Goal: Find specific page/section: Find specific page/section

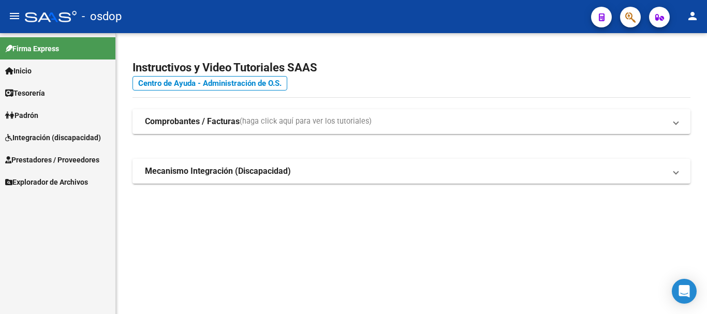
click at [97, 160] on span "Prestadores / Proveedores" at bounding box center [52, 159] width 94 height 11
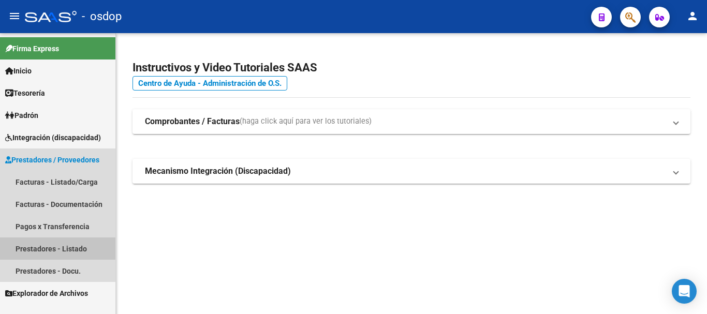
drag, startPoint x: 44, startPoint y: 252, endPoint x: 55, endPoint y: 247, distance: 12.0
click at [44, 253] on link "Prestadores - Listado" at bounding box center [57, 249] width 115 height 22
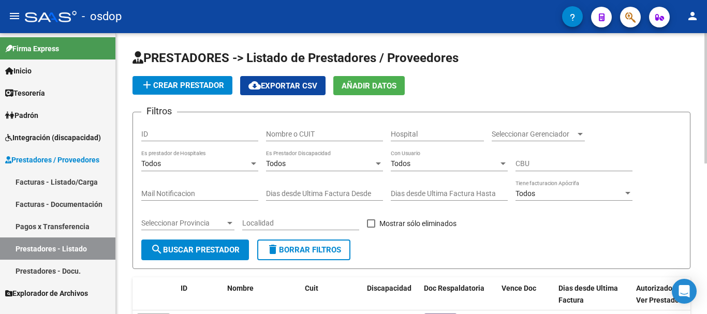
click at [300, 137] on input "Nombre o CUIT" at bounding box center [324, 134] width 117 height 9
type input "30716946688"
click at [228, 253] on span "search Buscar Prestador" at bounding box center [195, 249] width 89 height 9
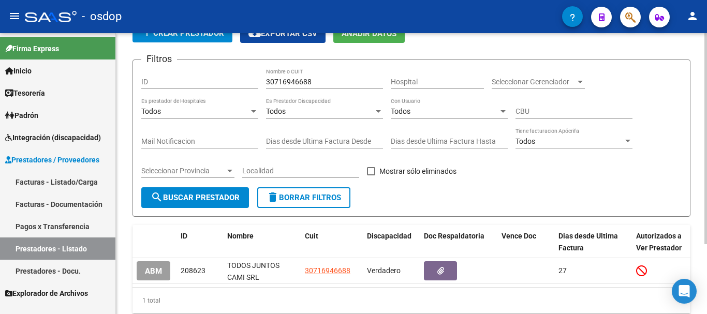
scroll to position [93, 0]
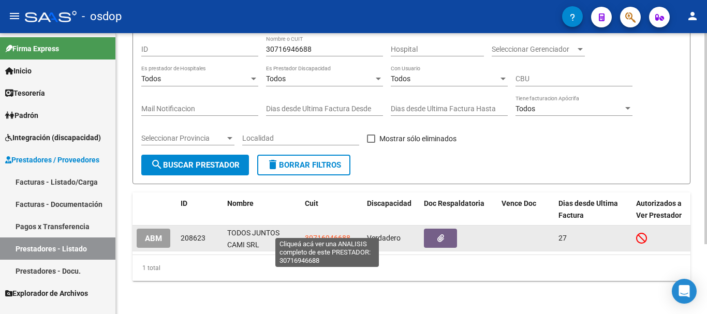
click at [318, 234] on span "30716946688" at bounding box center [328, 238] width 46 height 8
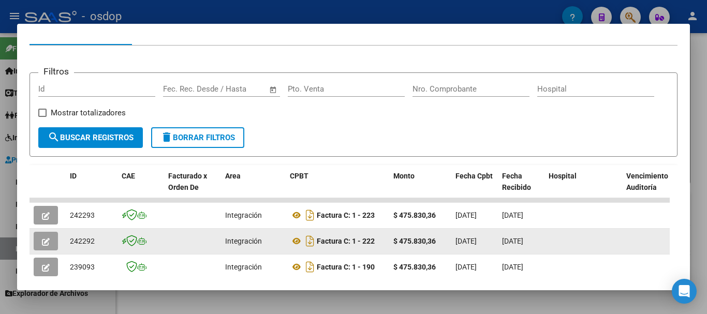
scroll to position [142, 0]
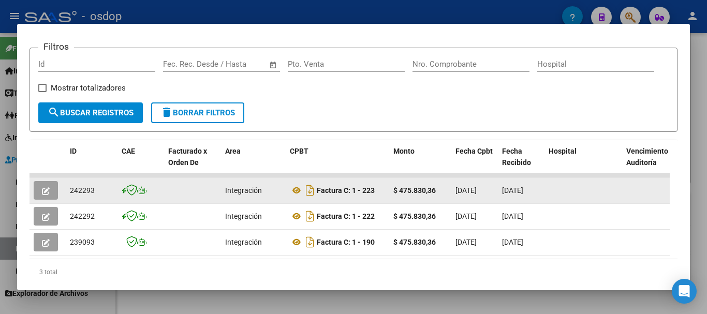
click at [50, 196] on button "button" at bounding box center [46, 190] width 24 height 19
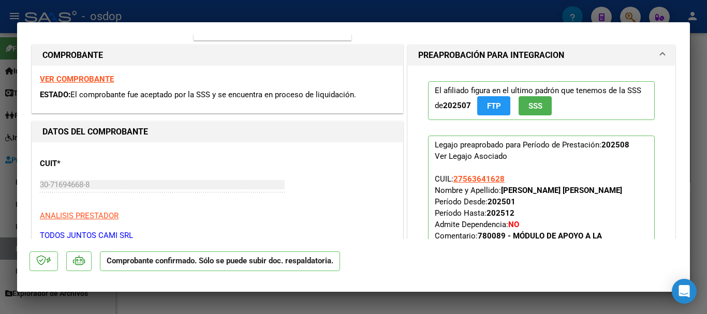
scroll to position [155, 0]
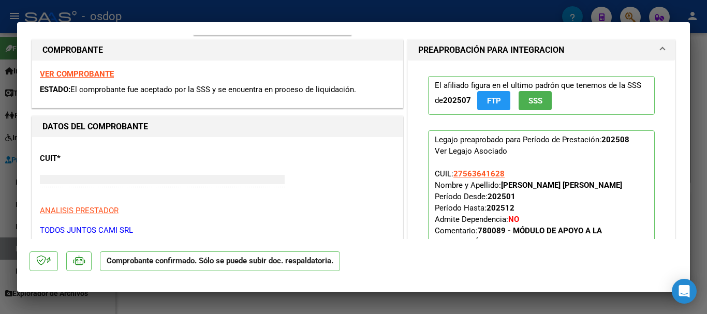
type input "$ 0,00"
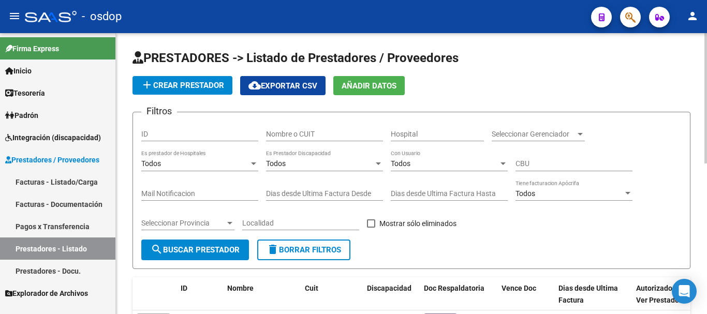
click at [300, 129] on div "Nombre o CUIT" at bounding box center [324, 131] width 117 height 21
type input "27354391827"
click at [223, 250] on span "search Buscar Prestador" at bounding box center [195, 249] width 89 height 9
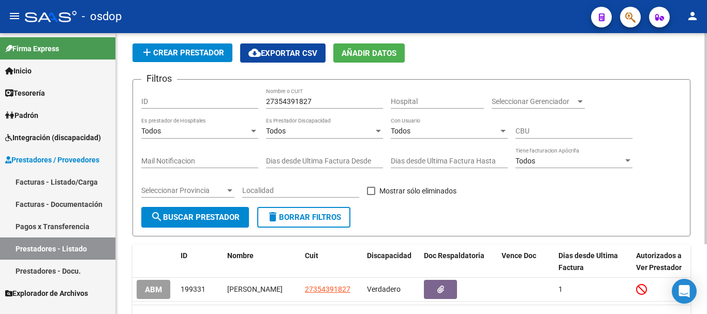
scroll to position [93, 0]
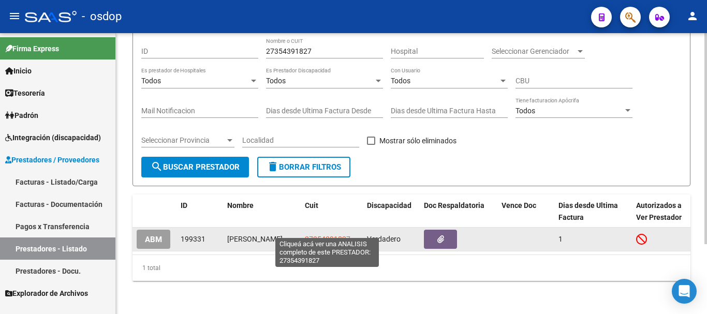
click at [321, 235] on span "27354391827" at bounding box center [328, 239] width 46 height 8
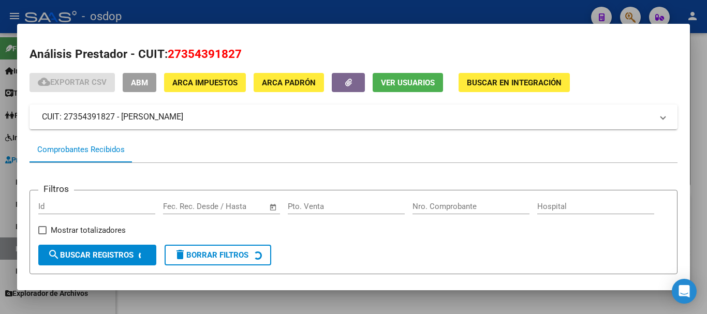
scroll to position [91, 0]
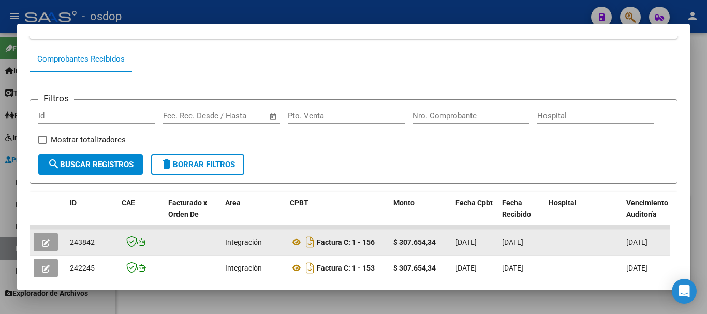
click at [45, 245] on icon "button" at bounding box center [46, 243] width 8 height 8
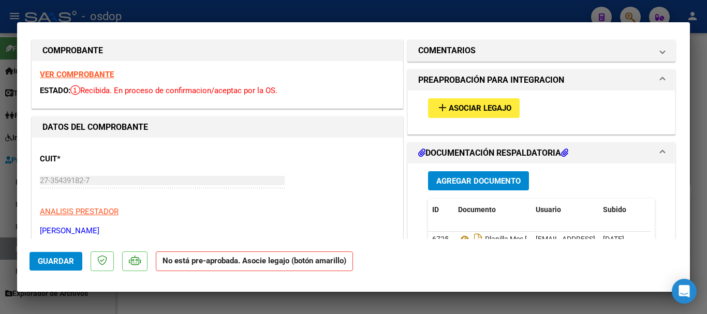
scroll to position [0, 0]
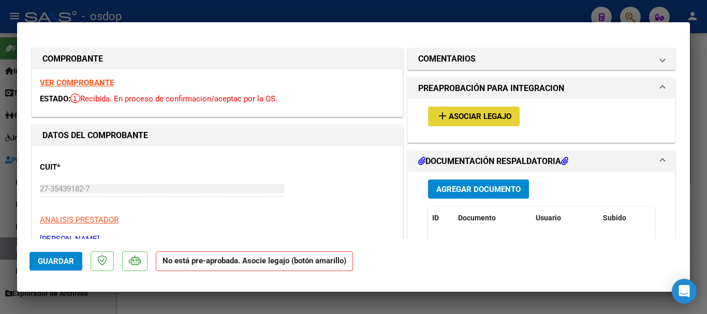
click at [475, 120] on span "Asociar Legajo" at bounding box center [480, 116] width 63 height 9
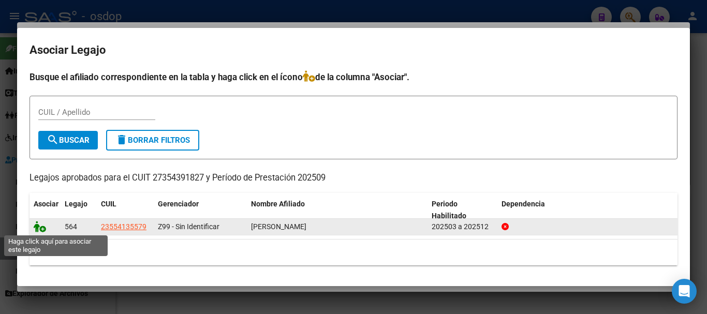
click at [37, 229] on icon at bounding box center [40, 226] width 12 height 11
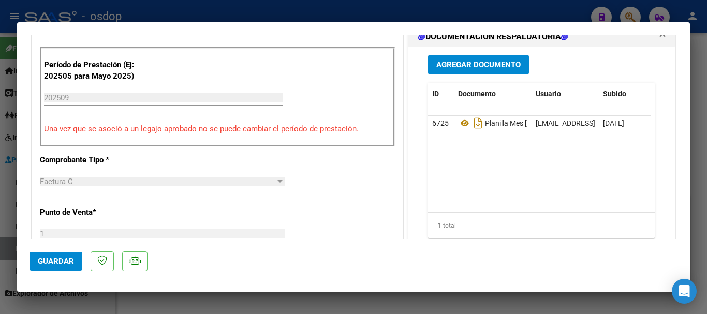
scroll to position [259, 0]
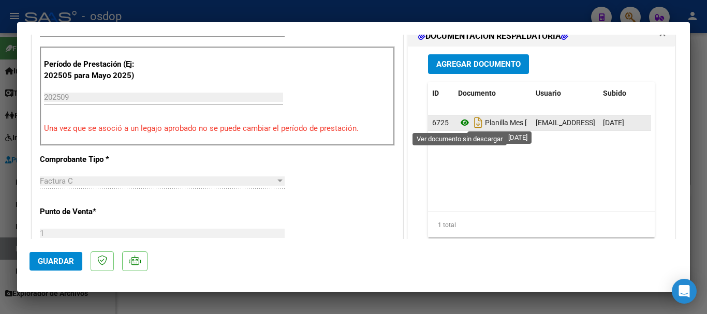
click at [462, 123] on icon at bounding box center [464, 122] width 13 height 12
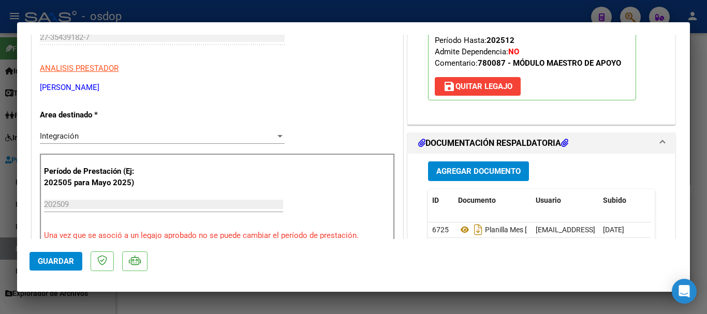
scroll to position [155, 0]
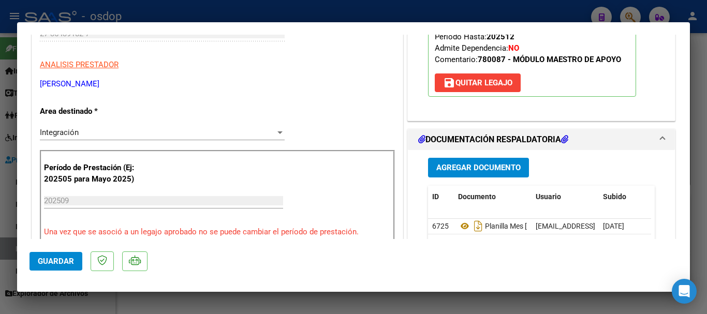
click at [63, 258] on span "Guardar" at bounding box center [56, 261] width 36 height 9
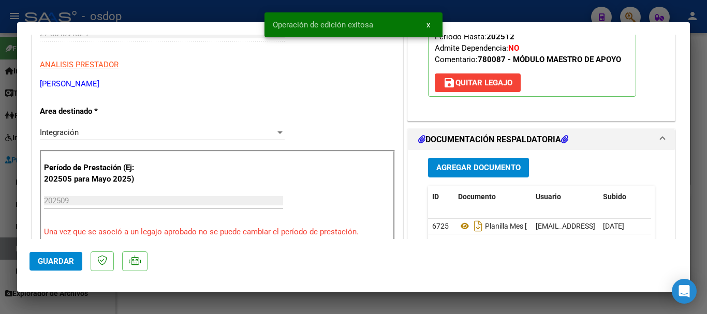
type input "$ 0,00"
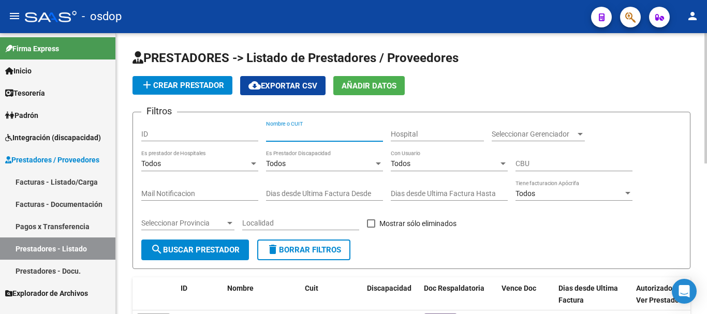
click at [318, 137] on input "Nombre o CUIT" at bounding box center [324, 134] width 117 height 9
type input "24353004871"
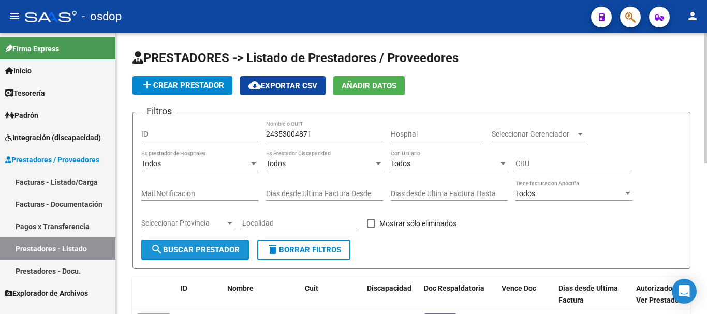
click at [207, 248] on span "search Buscar Prestador" at bounding box center [195, 249] width 89 height 9
click at [186, 257] on button "search Buscar Prestador" at bounding box center [195, 250] width 108 height 21
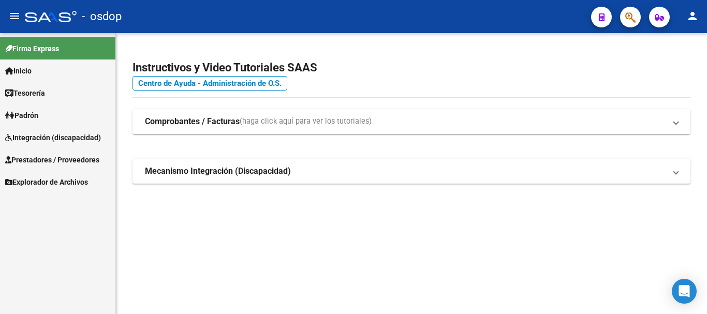
click at [92, 162] on span "Prestadores / Proveedores" at bounding box center [52, 159] width 94 height 11
click at [95, 159] on span "Prestadores / Proveedores" at bounding box center [52, 159] width 94 height 11
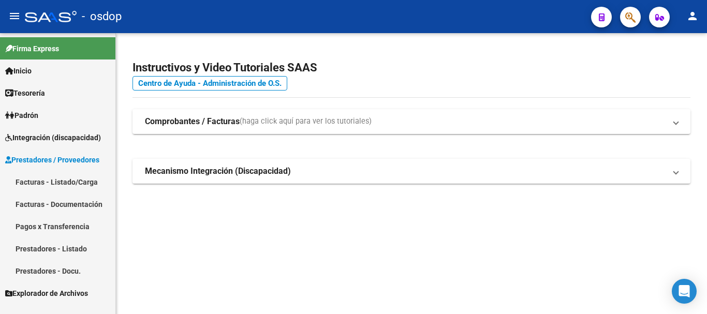
click at [72, 250] on link "Prestadores - Listado" at bounding box center [57, 249] width 115 height 22
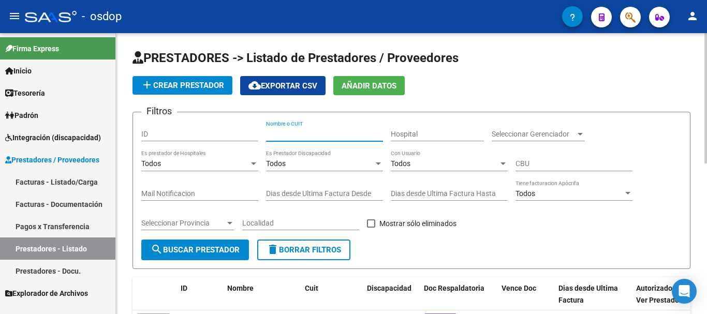
click at [301, 132] on input "Nombre o CUIT" at bounding box center [324, 134] width 117 height 9
type input "27332146543"
click at [160, 245] on mat-icon "search" at bounding box center [157, 249] width 12 height 12
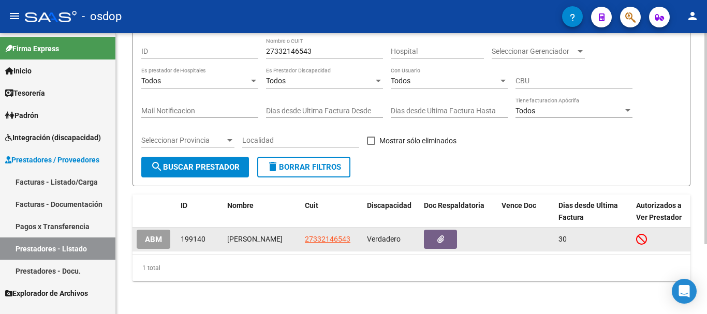
scroll to position [93, 0]
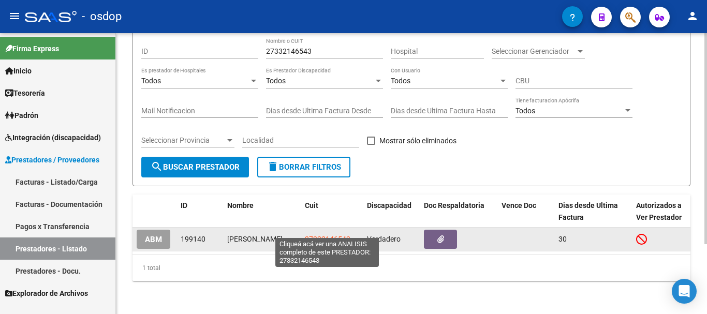
click at [325, 235] on span "27332146543" at bounding box center [328, 239] width 46 height 8
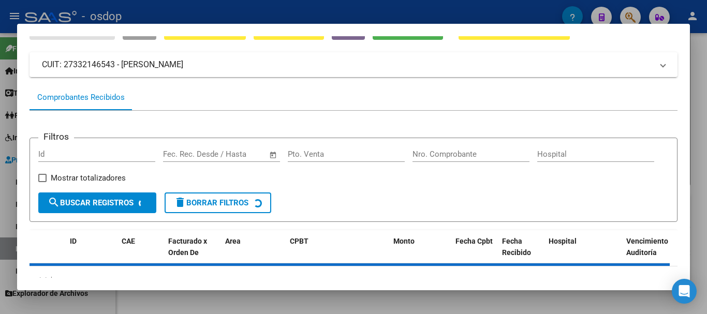
scroll to position [91, 0]
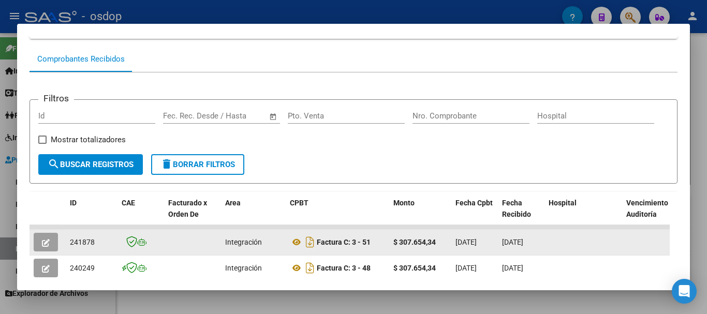
click at [39, 248] on button "button" at bounding box center [46, 242] width 24 height 19
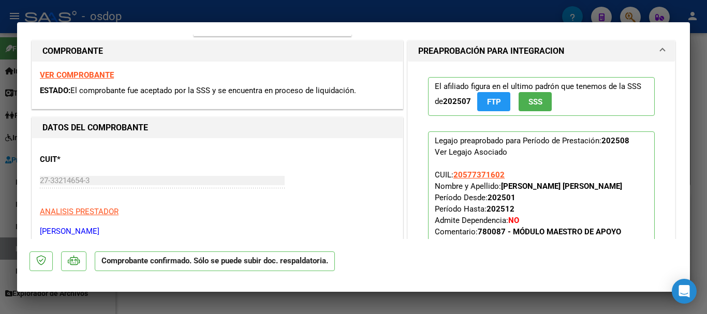
scroll to position [155, 0]
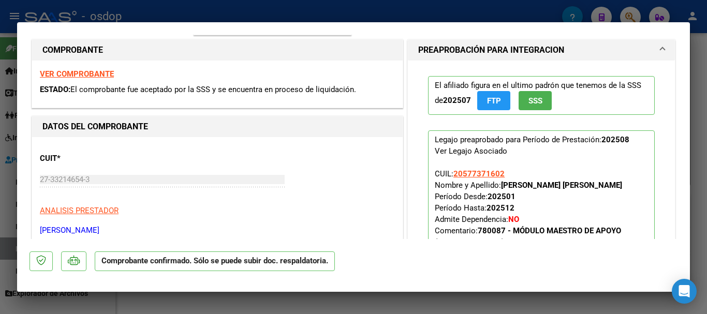
type input "$ 0,00"
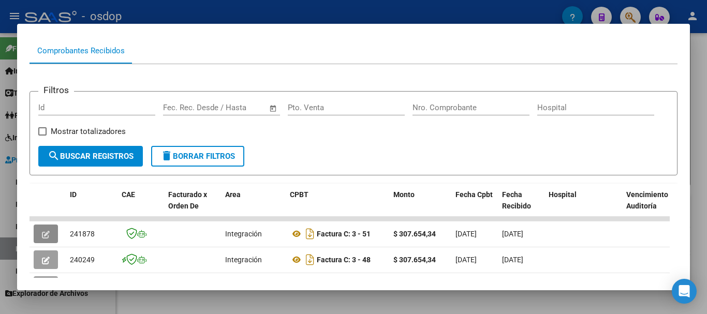
scroll to position [91, 0]
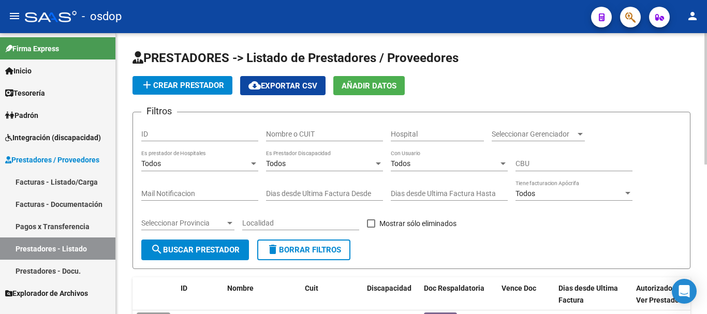
click at [310, 133] on input "Nombre o CUIT" at bounding box center [324, 134] width 117 height 9
click at [170, 246] on span "search Buscar Prestador" at bounding box center [195, 249] width 89 height 9
click at [322, 135] on input "274113351133" at bounding box center [324, 134] width 117 height 9
type input "27413351133"
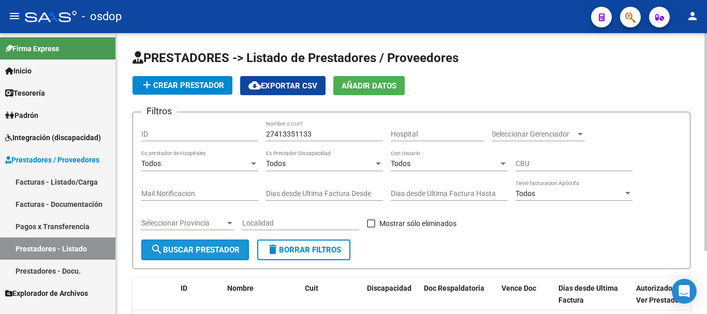
click at [166, 245] on span "search Buscar Prestador" at bounding box center [195, 249] width 89 height 9
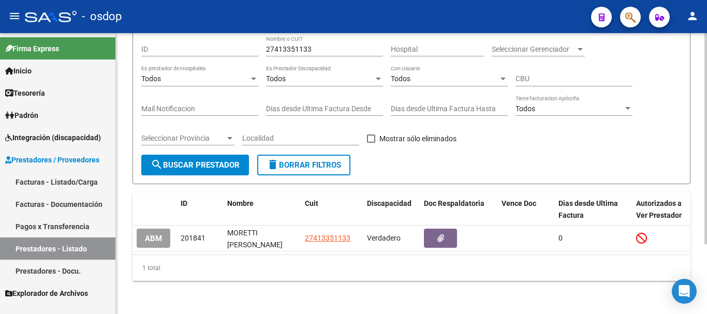
scroll to position [93, 0]
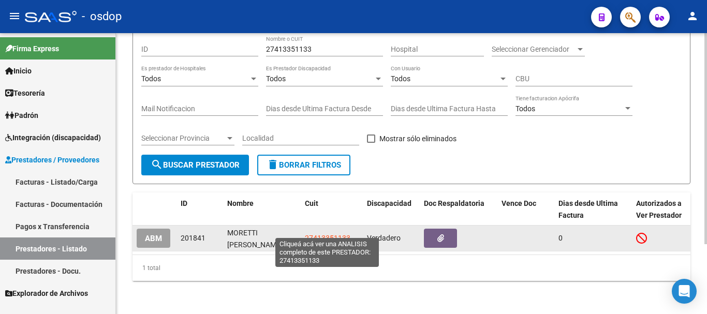
click at [334, 234] on span "27413351133" at bounding box center [328, 238] width 46 height 8
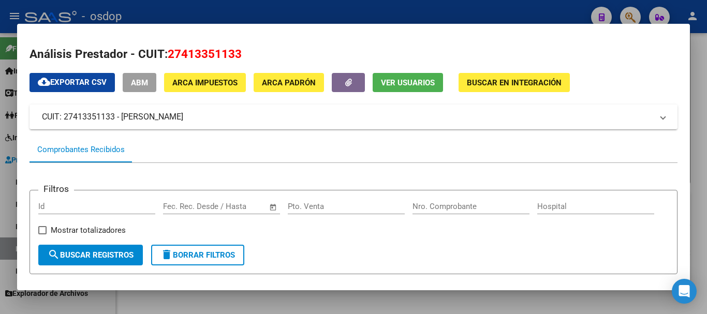
scroll to position [155, 0]
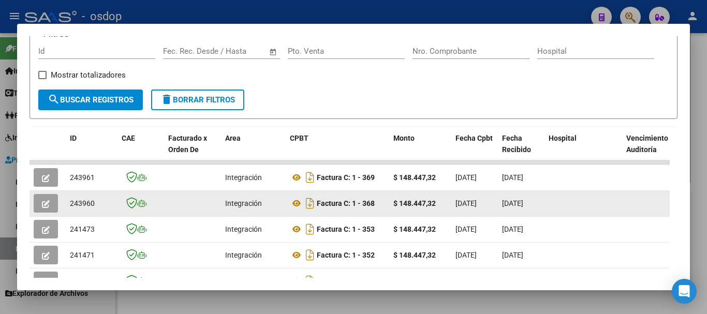
click at [43, 201] on button "button" at bounding box center [46, 203] width 24 height 19
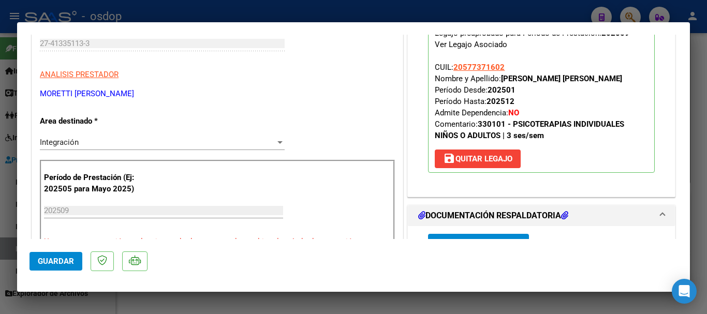
scroll to position [259, 0]
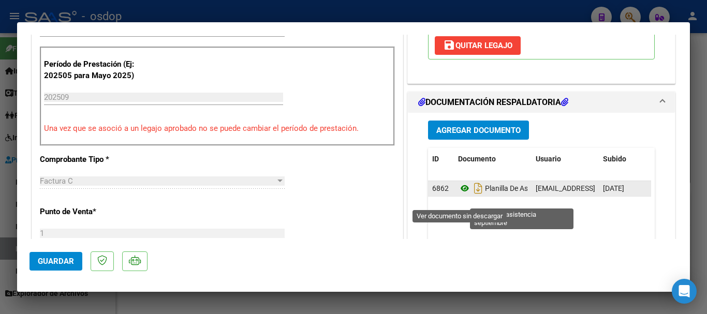
click at [458, 195] on icon at bounding box center [464, 188] width 13 height 12
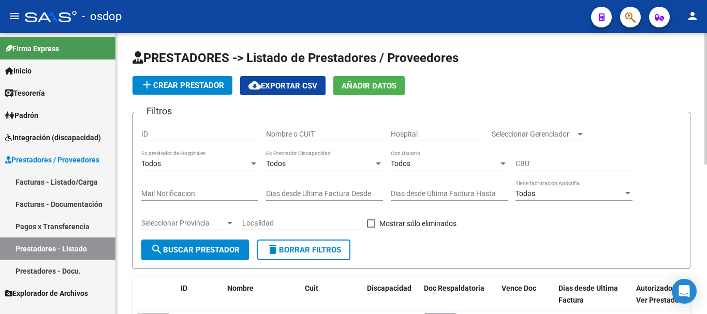
click at [319, 129] on div "Nombre o CUIT" at bounding box center [324, 131] width 117 height 21
click at [155, 244] on mat-icon "search" at bounding box center [157, 249] width 12 height 12
click at [309, 136] on input "2731567670" at bounding box center [324, 134] width 117 height 9
type input "2"
click at [275, 136] on input "Nombre o CUIT" at bounding box center [324, 134] width 117 height 9
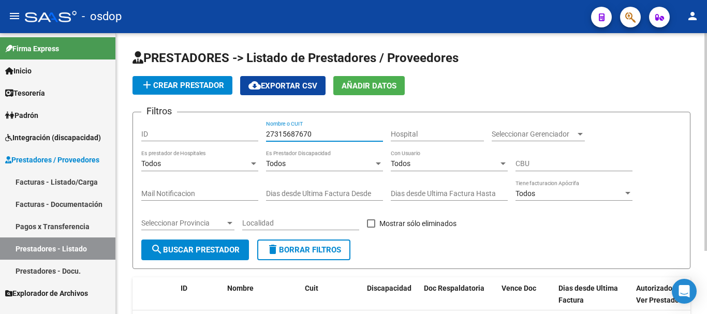
type input "27315687670"
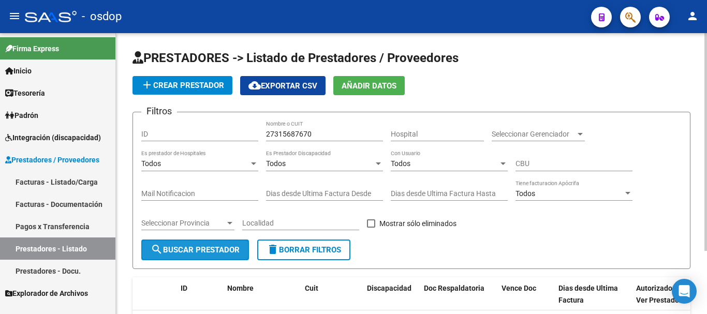
click at [228, 259] on button "search Buscar Prestador" at bounding box center [195, 250] width 108 height 21
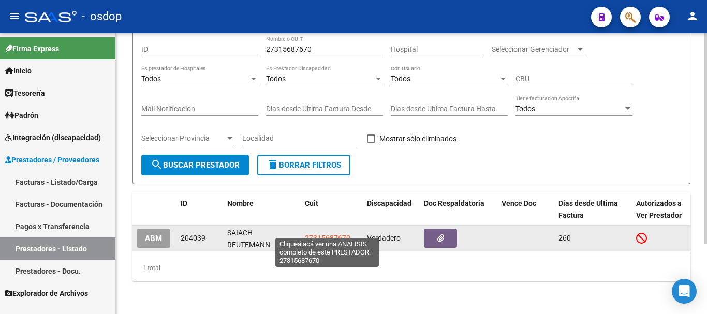
click at [317, 234] on span "27315687670" at bounding box center [328, 238] width 46 height 8
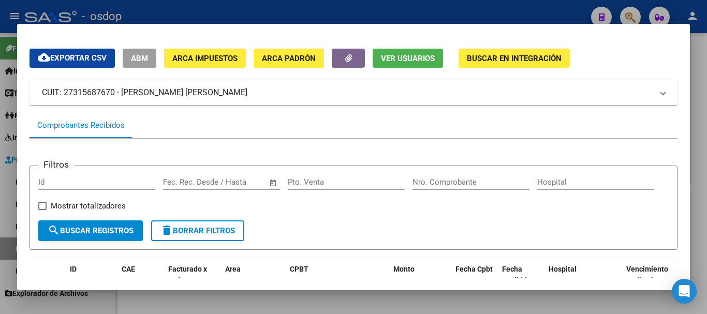
scroll to position [0, 0]
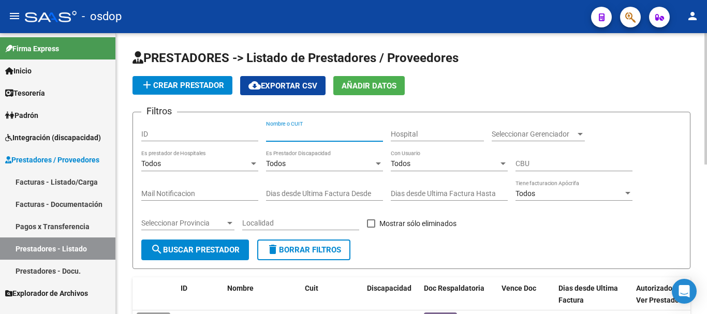
click at [286, 131] on input "Nombre o CUIT" at bounding box center [324, 134] width 117 height 9
click at [189, 250] on span "search Buscar Prestador" at bounding box center [195, 249] width 89 height 9
click at [317, 128] on div "24353004871 Nombre o CUIT" at bounding box center [324, 131] width 117 height 21
type input "2"
type input "27337921650"
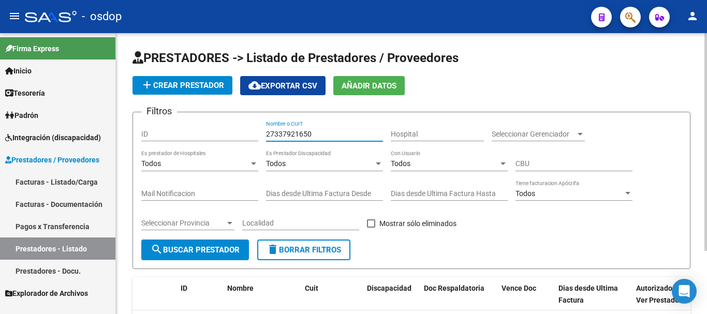
click at [174, 243] on button "search Buscar Prestador" at bounding box center [195, 250] width 108 height 21
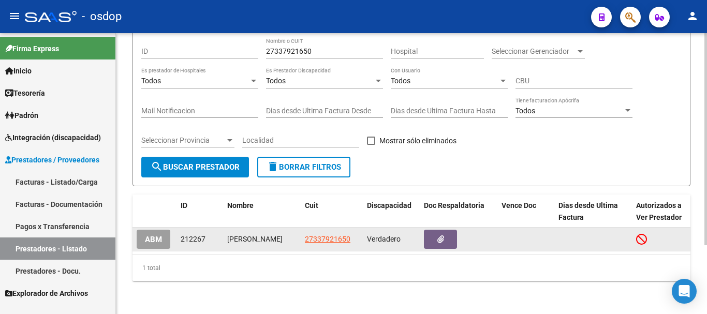
scroll to position [91, 0]
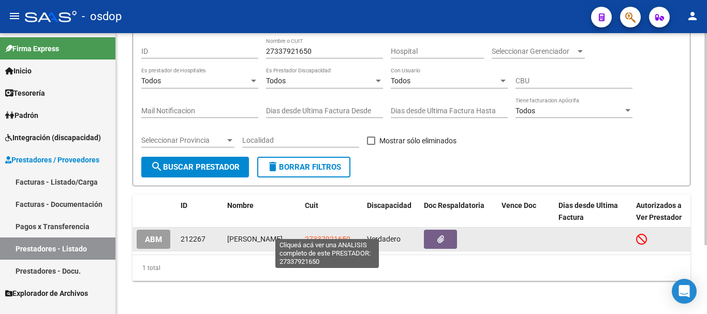
click at [316, 235] on span "27337921650" at bounding box center [328, 239] width 46 height 8
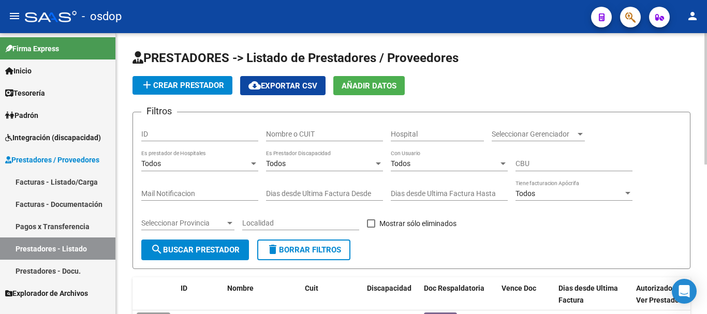
click at [268, 136] on input "Nombre o CUIT" at bounding box center [324, 134] width 117 height 9
type input "27413351133"
click at [216, 249] on span "search Buscar Prestador" at bounding box center [195, 249] width 89 height 9
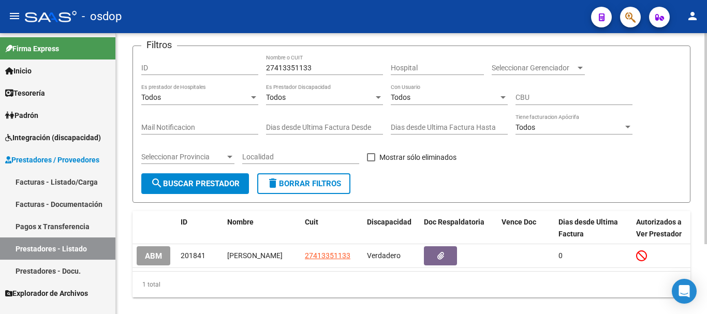
scroll to position [93, 0]
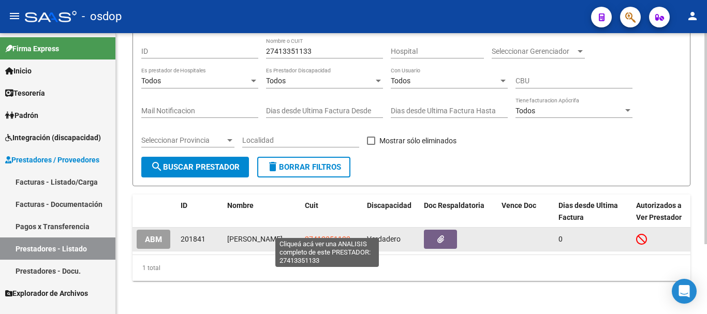
click at [312, 235] on span "27413351133" at bounding box center [328, 239] width 46 height 8
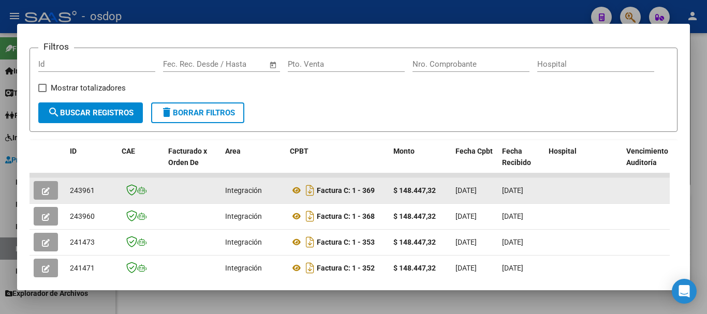
scroll to position [155, 0]
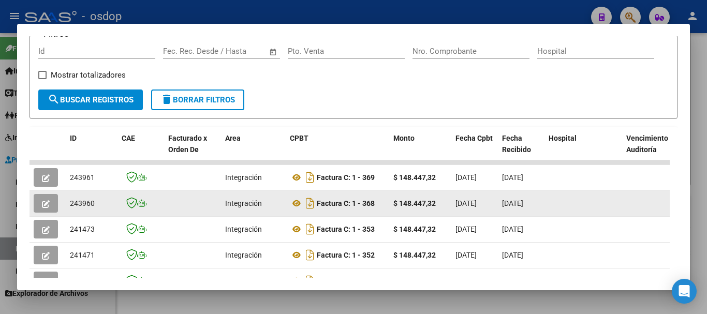
click at [42, 208] on icon "button" at bounding box center [46, 204] width 8 height 8
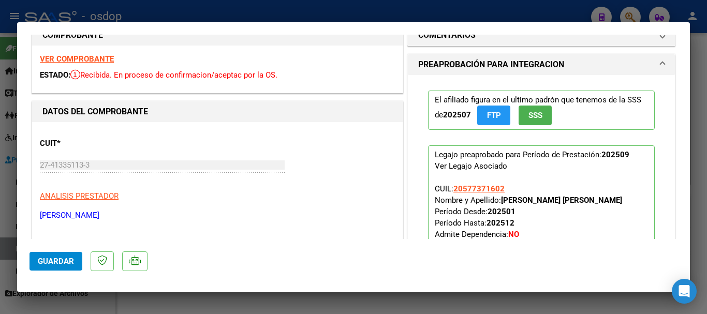
scroll to position [0, 0]
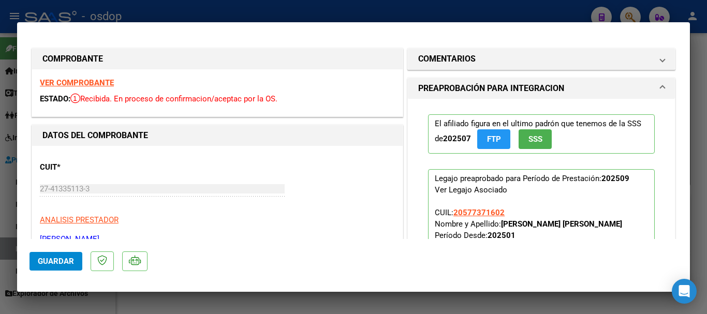
click at [90, 83] on strong "VER COMPROBANTE" at bounding box center [77, 82] width 74 height 9
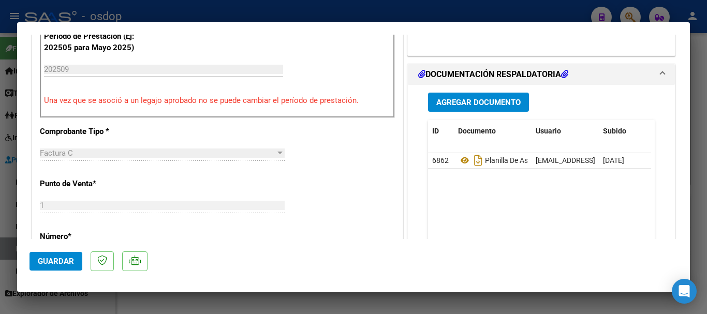
scroll to position [311, 0]
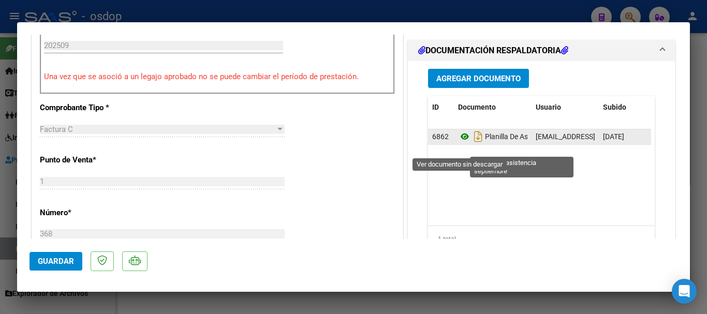
click at [460, 143] on icon at bounding box center [464, 136] width 13 height 12
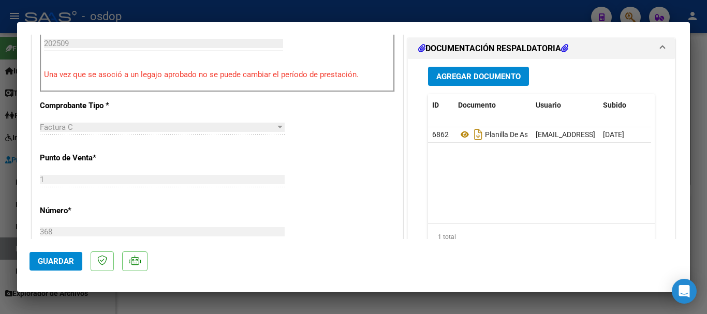
scroll to position [362, 0]
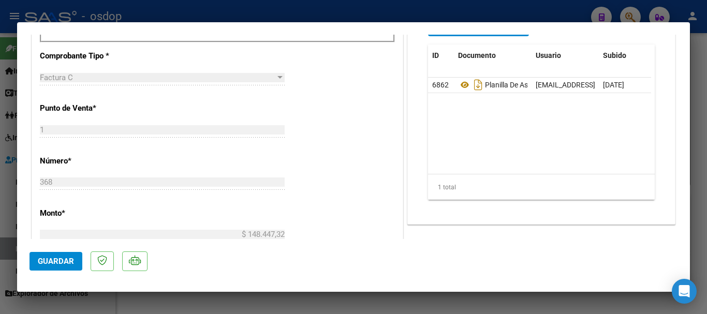
type input "$ 0,00"
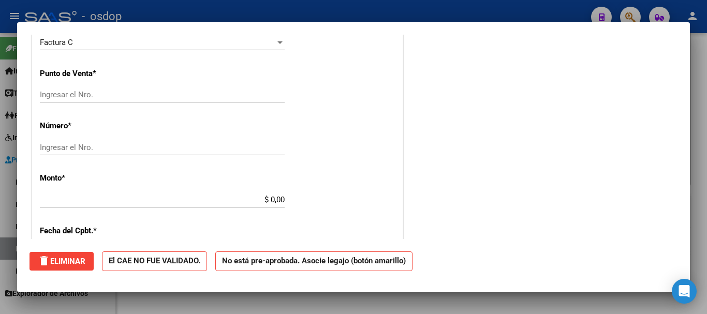
scroll to position [355, 0]
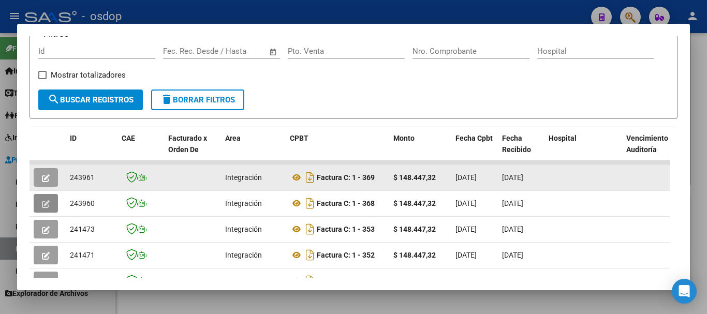
click at [45, 181] on icon "button" at bounding box center [46, 178] width 8 height 8
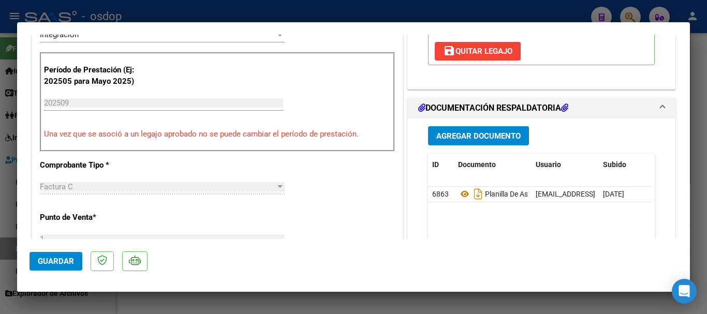
scroll to position [259, 0]
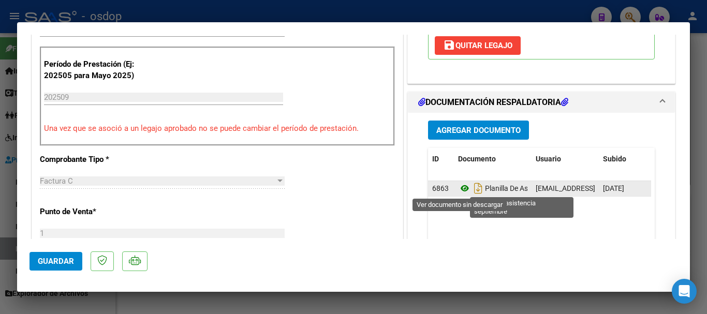
click at [459, 190] on icon at bounding box center [464, 188] width 13 height 12
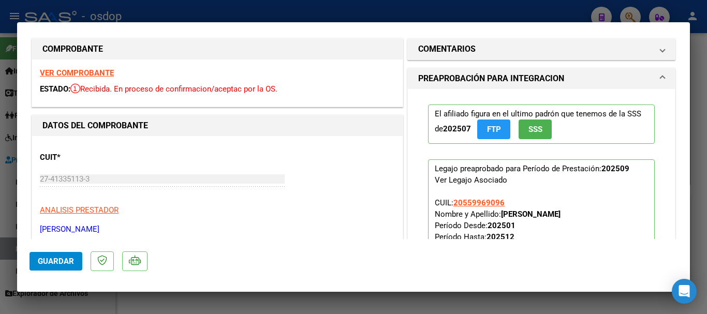
scroll to position [0, 0]
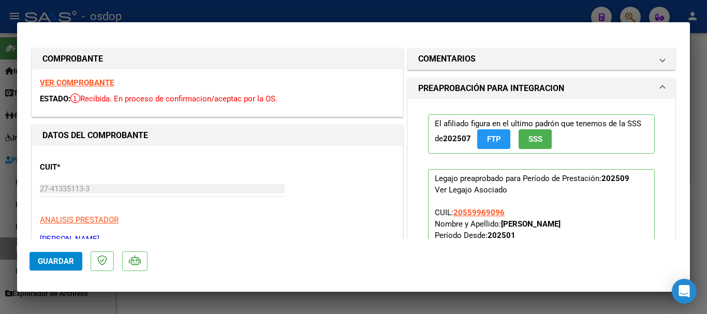
click at [83, 84] on strong "VER COMPROBANTE" at bounding box center [77, 82] width 74 height 9
type input "$ 0,00"
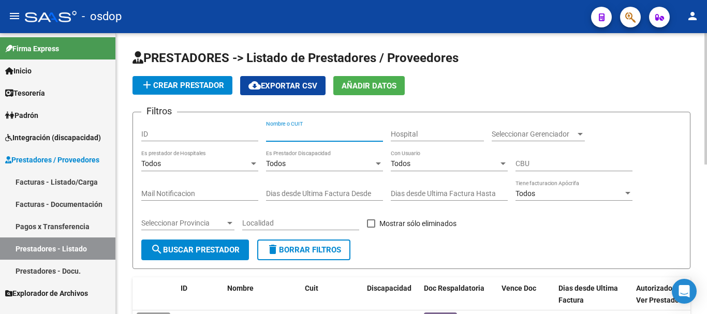
click at [322, 134] on input "Nombre o CUIT" at bounding box center [324, 134] width 117 height 9
type input "23267395144"
click at [212, 258] on button "search Buscar Prestador" at bounding box center [195, 250] width 108 height 21
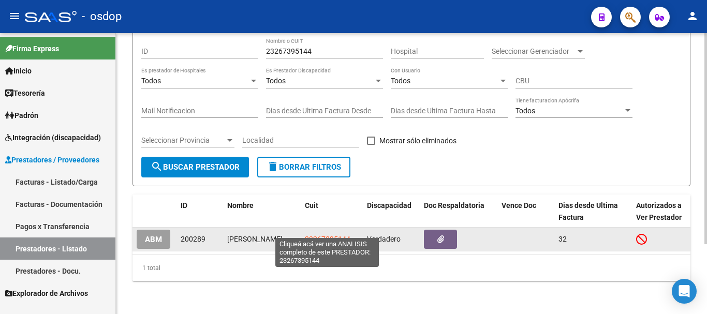
click at [333, 235] on span "23267395144" at bounding box center [328, 239] width 46 height 8
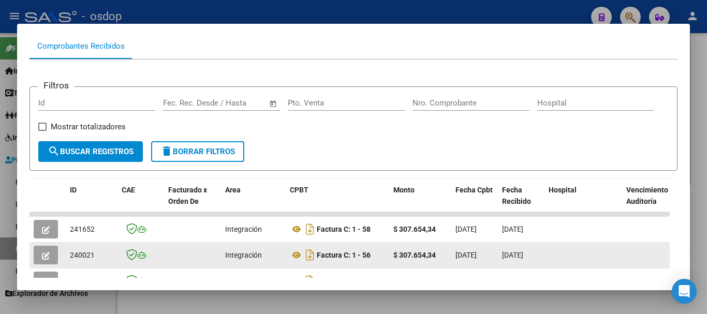
scroll to position [155, 0]
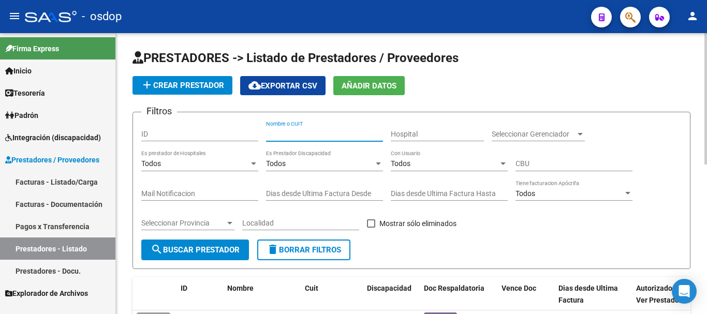
click at [301, 137] on input "Nombre o CUIT" at bounding box center [324, 134] width 117 height 9
type input "27342070510"
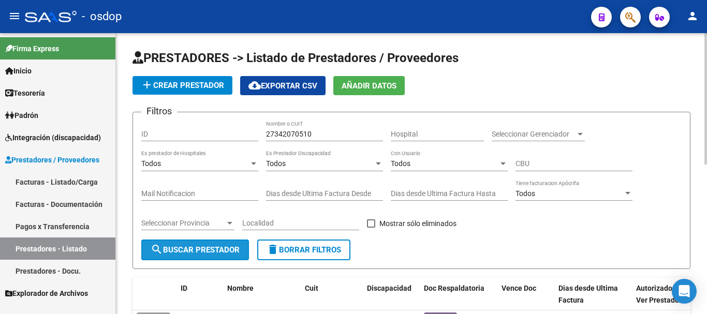
click at [218, 245] on span "search Buscar Prestador" at bounding box center [195, 249] width 89 height 9
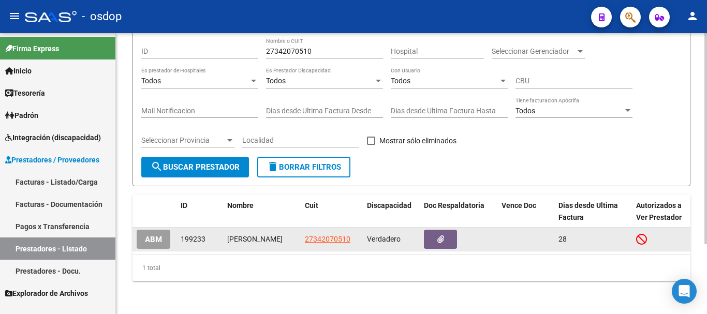
scroll to position [93, 0]
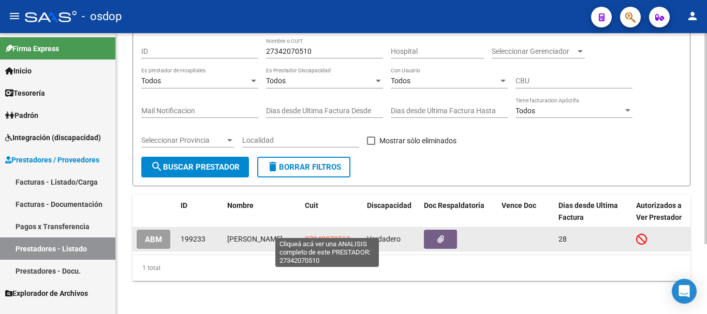
click at [310, 235] on span "27342070510" at bounding box center [328, 239] width 46 height 8
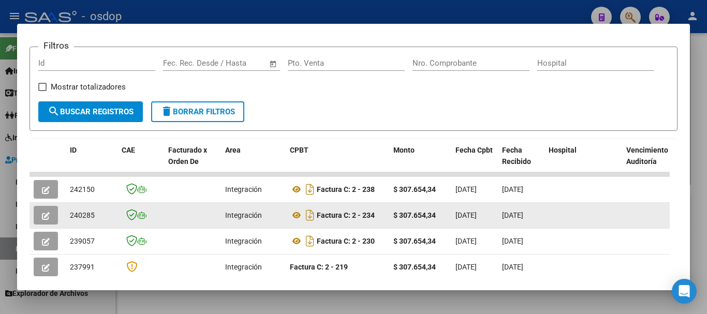
scroll to position [194, 0]
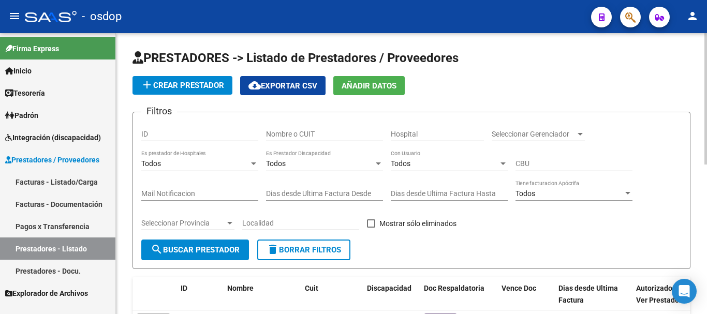
click at [318, 136] on input "Nombre o CUIT" at bounding box center [324, 134] width 117 height 9
type input "27330647065"
click at [220, 248] on span "search Buscar Prestador" at bounding box center [195, 249] width 89 height 9
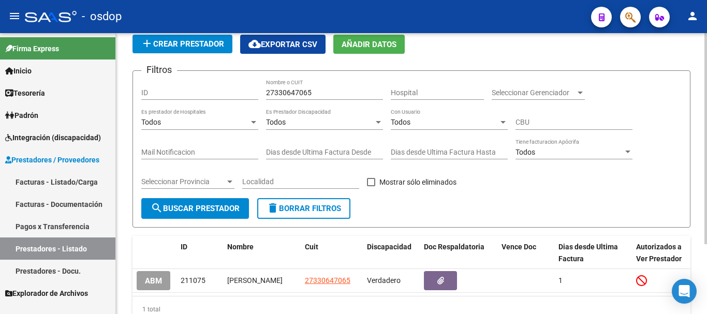
scroll to position [93, 0]
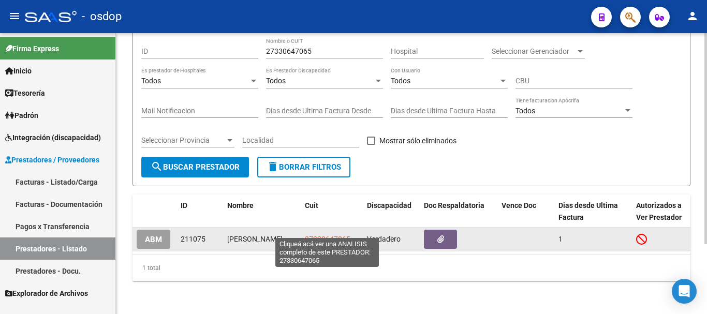
click at [320, 235] on span "27330647065" at bounding box center [328, 239] width 46 height 8
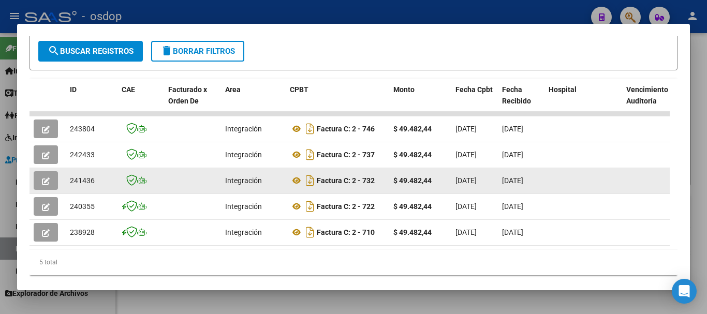
scroll to position [207, 0]
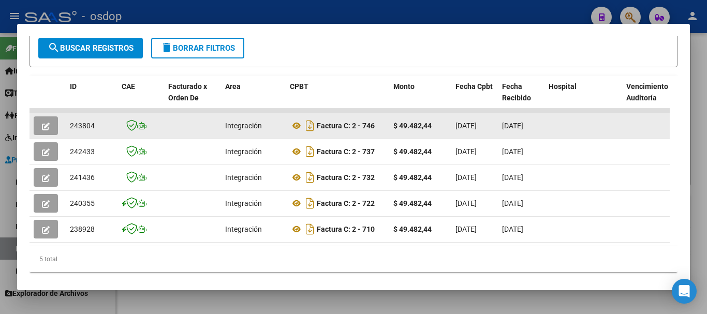
click at [48, 130] on icon "button" at bounding box center [46, 127] width 8 height 8
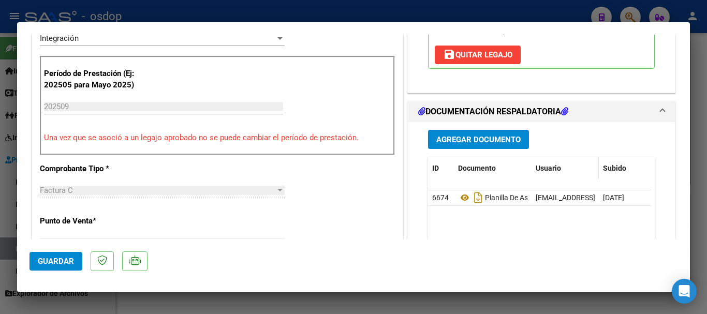
scroll to position [259, 0]
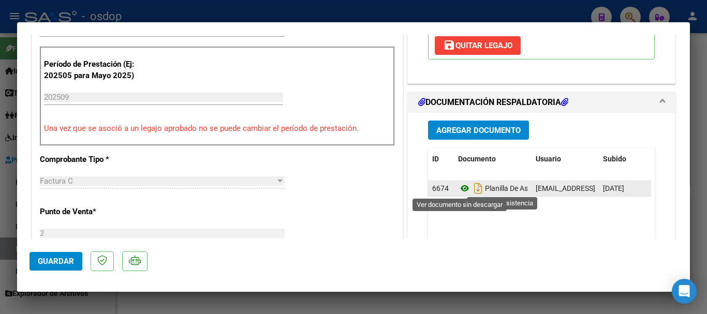
click at [460, 189] on icon at bounding box center [464, 188] width 13 height 12
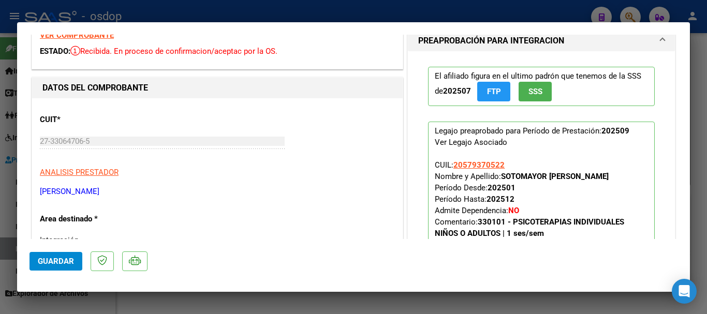
scroll to position [0, 0]
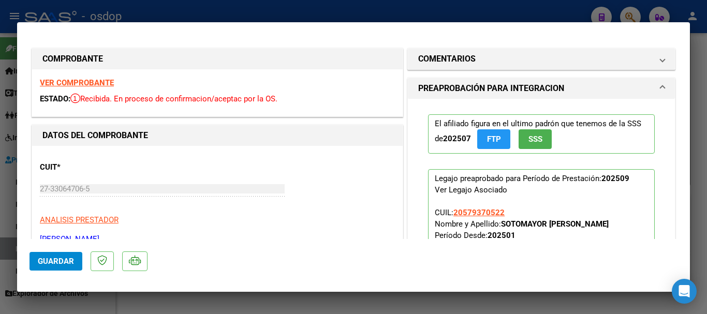
click at [81, 80] on strong "VER COMPROBANTE" at bounding box center [77, 82] width 74 height 9
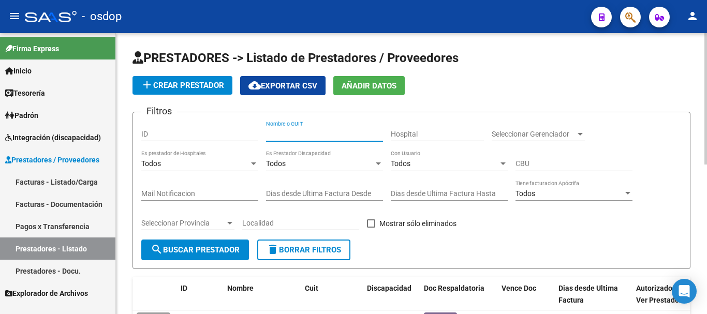
click at [285, 130] on input "Nombre o CUIT" at bounding box center [324, 134] width 117 height 9
type input "27330647065"
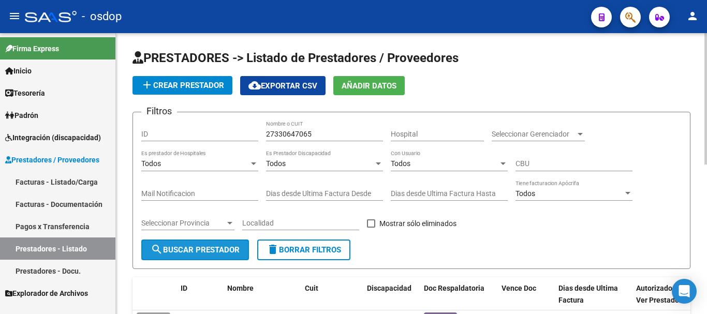
click at [197, 251] on span "search Buscar Prestador" at bounding box center [195, 249] width 89 height 9
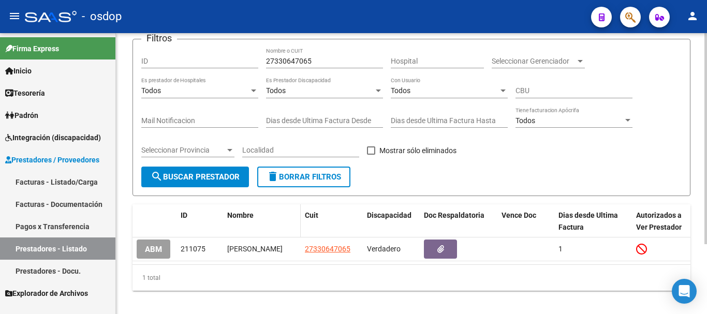
scroll to position [41, 0]
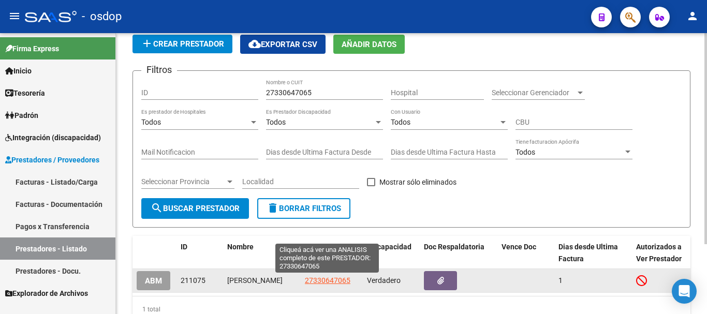
click at [313, 281] on span "27330647065" at bounding box center [328, 280] width 46 height 8
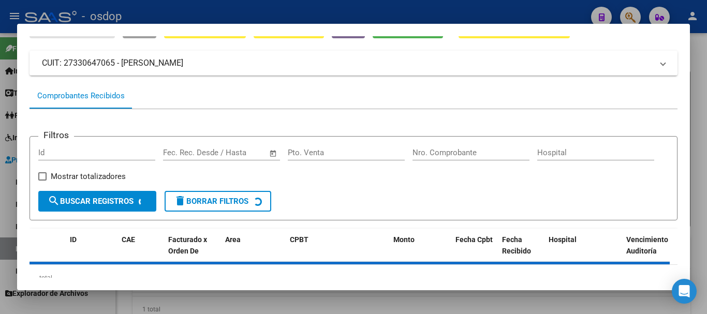
scroll to position [91, 0]
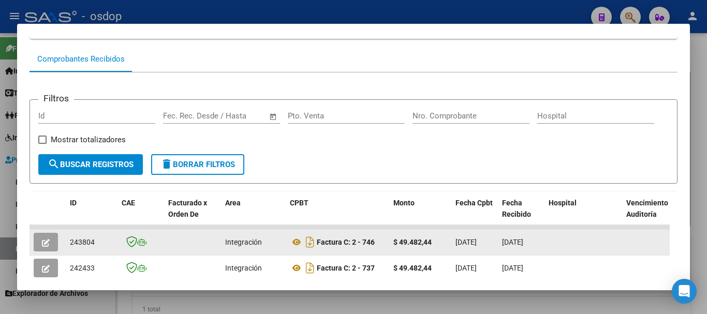
click at [48, 247] on icon "button" at bounding box center [46, 243] width 8 height 8
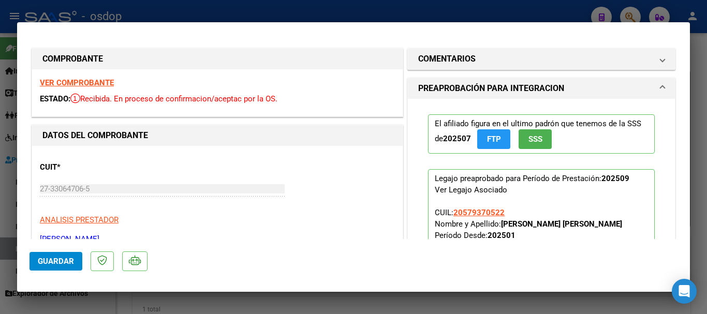
click at [95, 81] on strong "VER COMPROBANTE" at bounding box center [77, 82] width 74 height 9
type input "$ 0,00"
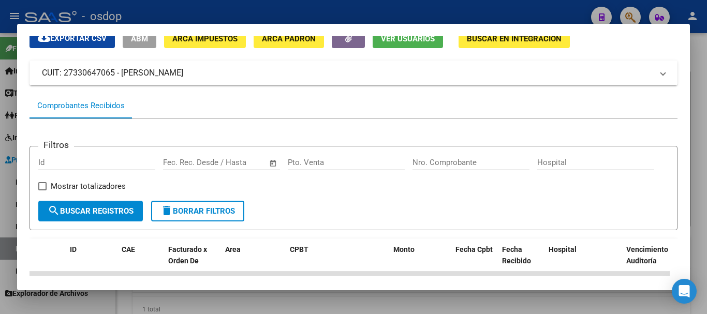
scroll to position [0, 0]
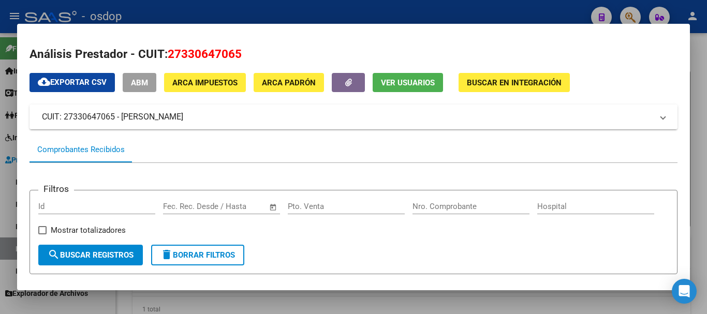
click at [64, 114] on mat-panel-title "CUIT: 27330647065 - [PERSON_NAME]" at bounding box center [347, 117] width 611 height 12
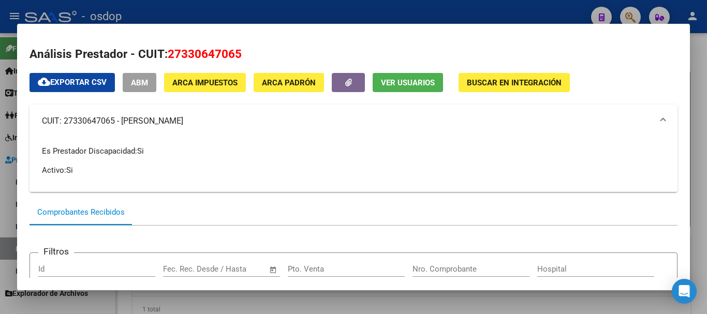
drag, startPoint x: 41, startPoint y: 118, endPoint x: 238, endPoint y: 115, distance: 196.2
click at [238, 115] on mat-expansion-panel-header "CUIT: 27330647065 - [PERSON_NAME]" at bounding box center [354, 121] width 648 height 33
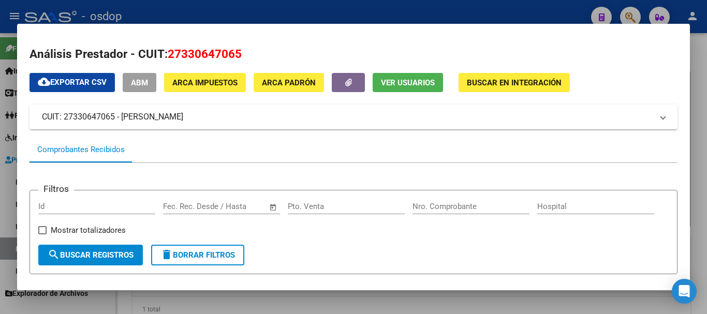
copy mat-panel-title "CUIT: 27330647065 - [PERSON_NAME]"
drag, startPoint x: 165, startPoint y: 52, endPoint x: 250, endPoint y: 51, distance: 84.4
click at [250, 51] on h2 "Análisis Prestador - CUIT: 27330647065" at bounding box center [354, 55] width 648 height 18
copy h2 "27330647065"
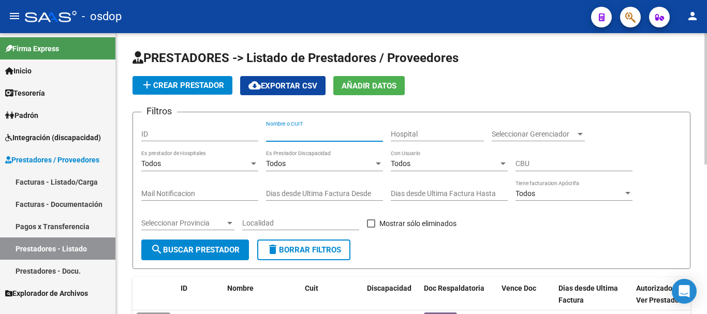
paste input "27330647065"
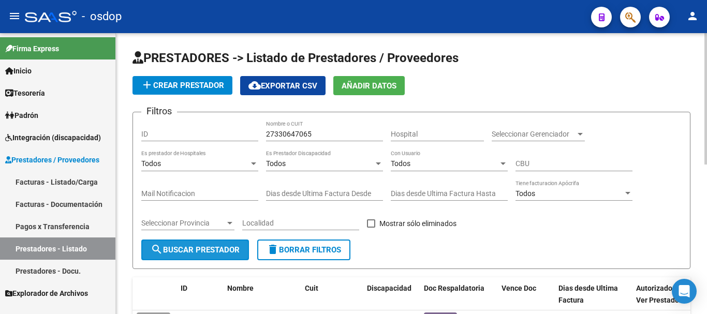
click at [210, 254] on span "search Buscar Prestador" at bounding box center [195, 249] width 89 height 9
click at [187, 245] on span "search Buscar Prestador" at bounding box center [195, 249] width 89 height 9
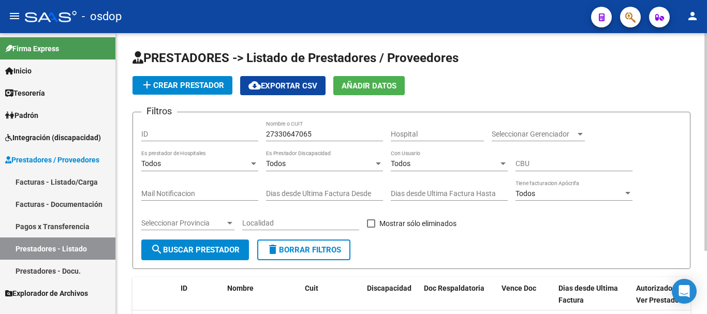
drag, startPoint x: 266, startPoint y: 133, endPoint x: 323, endPoint y: 131, distance: 57.0
click at [320, 135] on div "Filtros ID 27330647065 Nombre o CUIT Hospital Seleccionar Gerenciador Seleccion…" at bounding box center [411, 180] width 540 height 119
click at [324, 130] on input "27330647065" at bounding box center [324, 134] width 117 height 9
type input "2"
click at [281, 132] on input "Nombre o CUIT" at bounding box center [324, 134] width 117 height 9
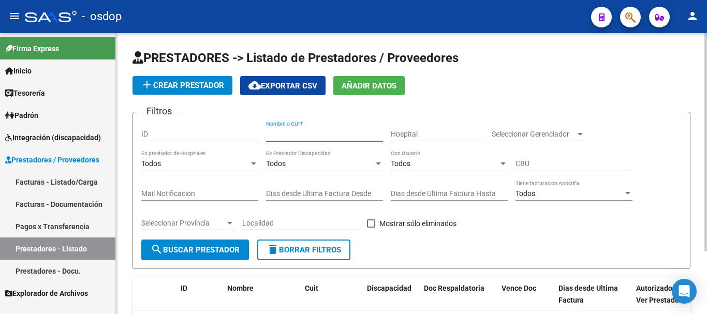
click at [357, 135] on input "Nombre o CUIT" at bounding box center [324, 134] width 117 height 9
type input "27330647065"
click at [177, 245] on span "search Buscar Prestador" at bounding box center [195, 249] width 89 height 9
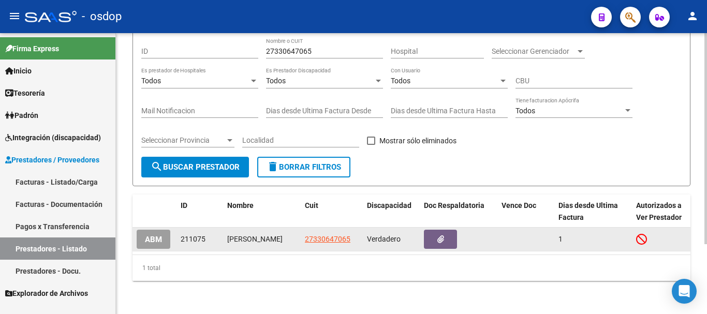
scroll to position [93, 0]
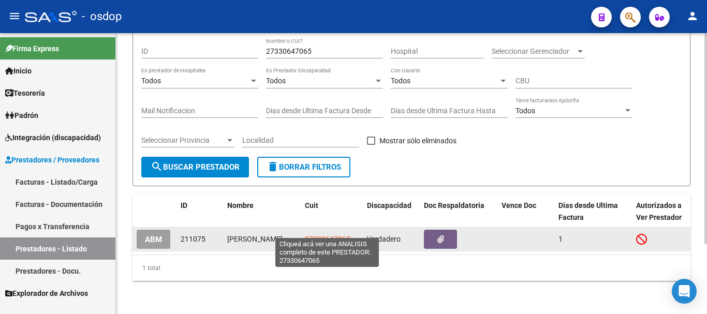
click at [321, 235] on span "27330647065" at bounding box center [328, 239] width 46 height 8
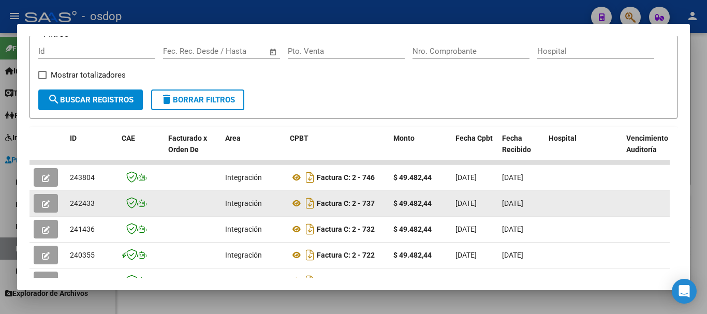
scroll to position [104, 0]
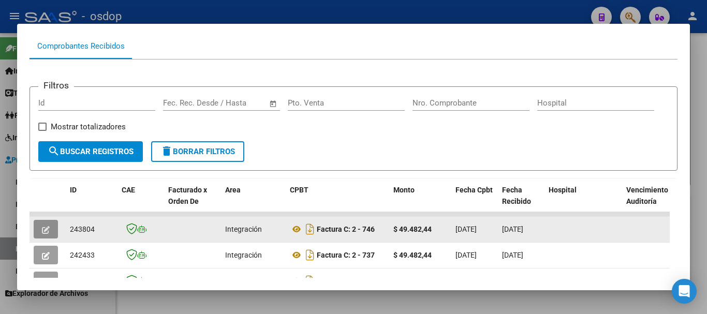
click at [45, 233] on icon "button" at bounding box center [46, 230] width 8 height 8
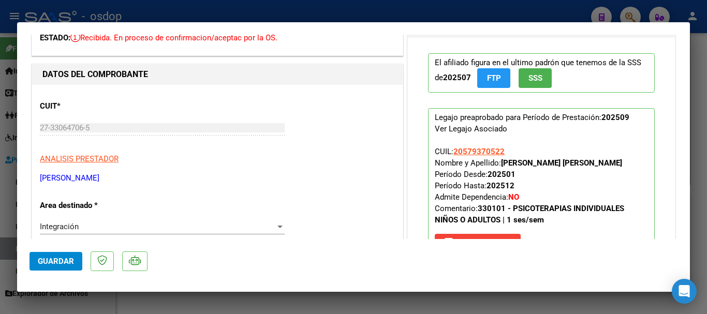
scroll to position [0, 0]
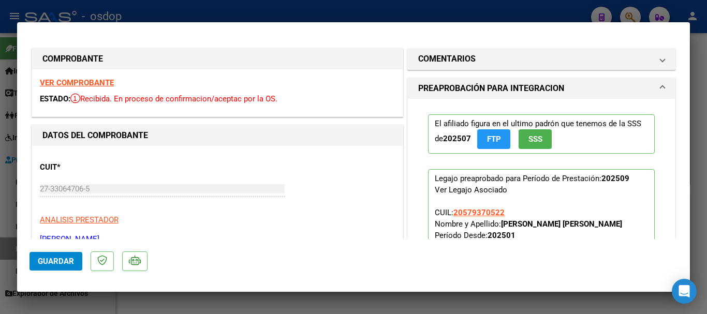
click at [96, 78] on strong "VER COMPROBANTE" at bounding box center [77, 82] width 74 height 9
type input "$ 0,00"
